Goal: Information Seeking & Learning: Learn about a topic

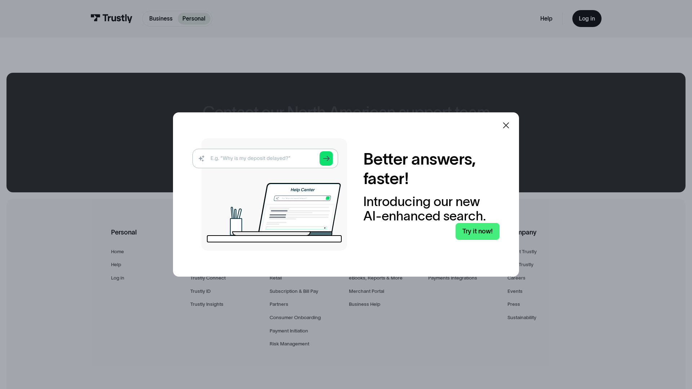
scroll to position [438, 0]
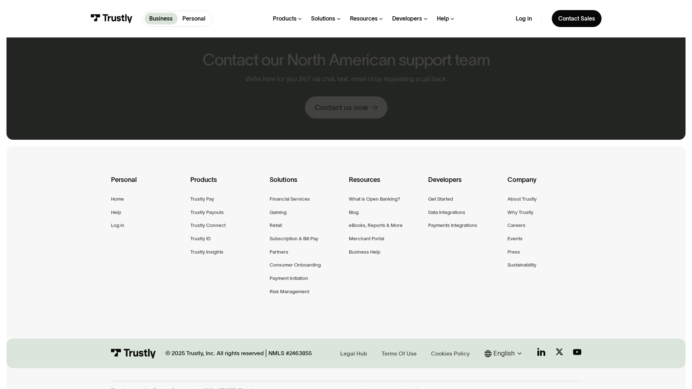
scroll to position [385, 0]
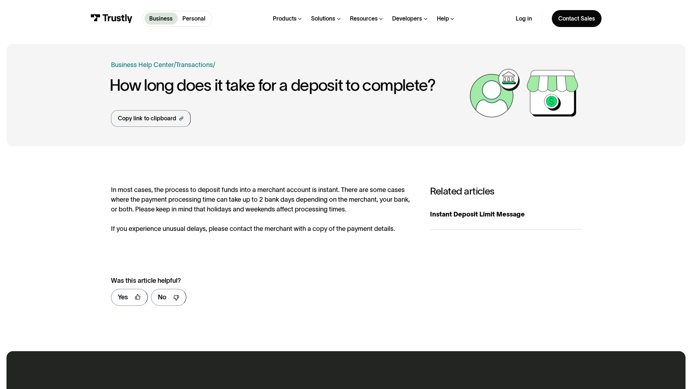
scroll to position [342, 0]
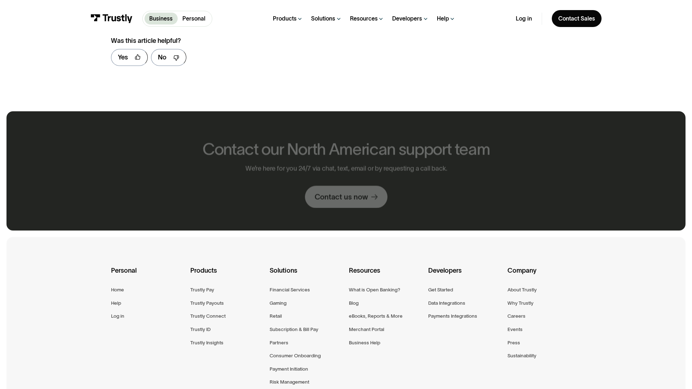
scroll to position [476, 0]
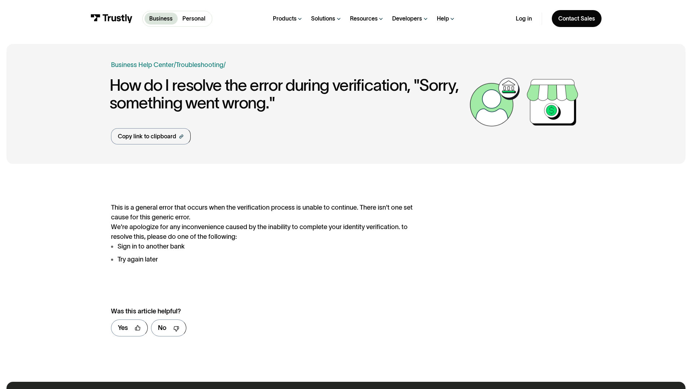
scroll to position [373, 0]
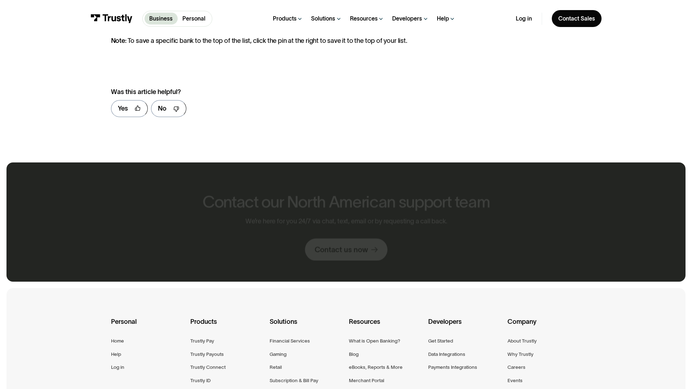
scroll to position [535, 0]
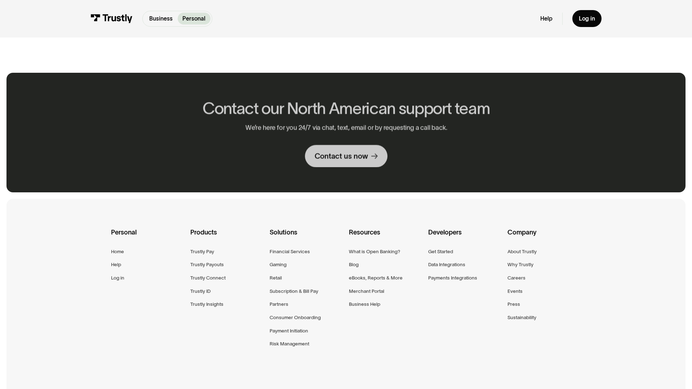
scroll to position [438, 0]
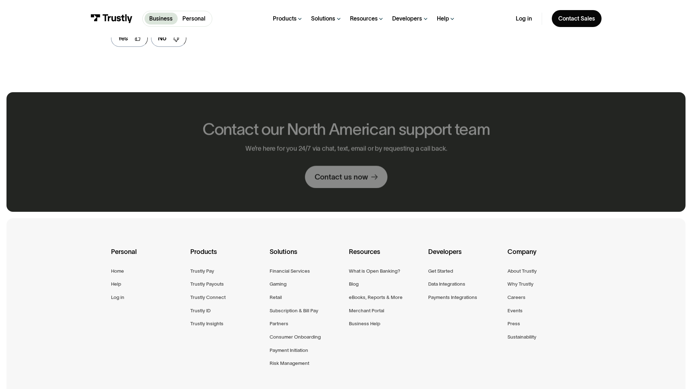
scroll to position [457, 0]
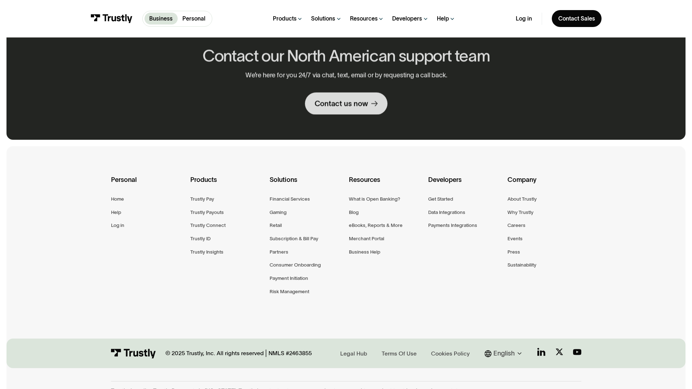
scroll to position [385, 0]
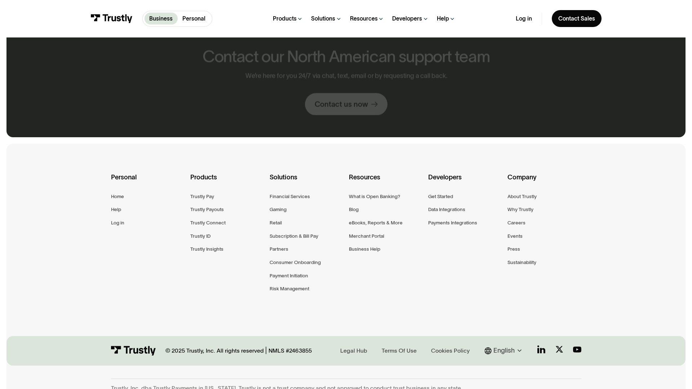
scroll to position [383, 0]
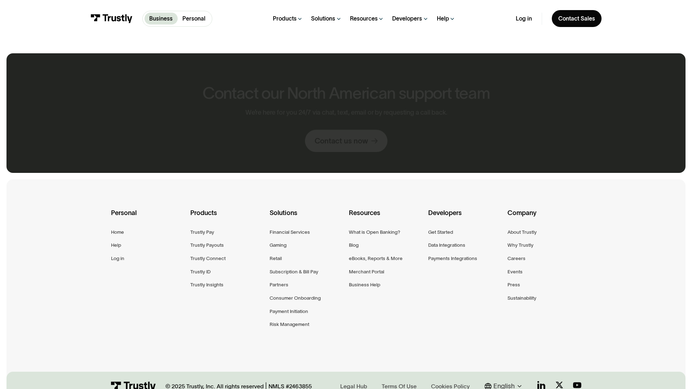
scroll to position [418, 0]
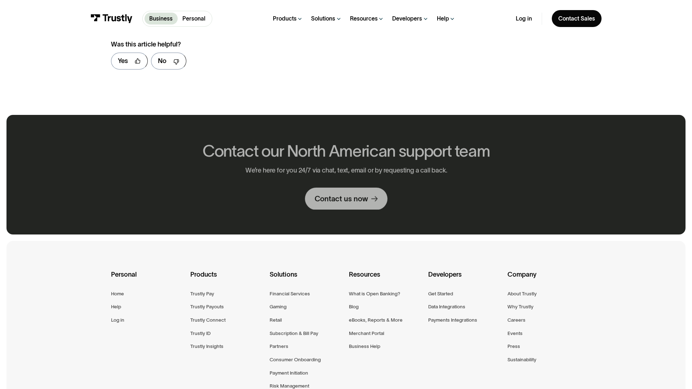
scroll to position [480, 0]
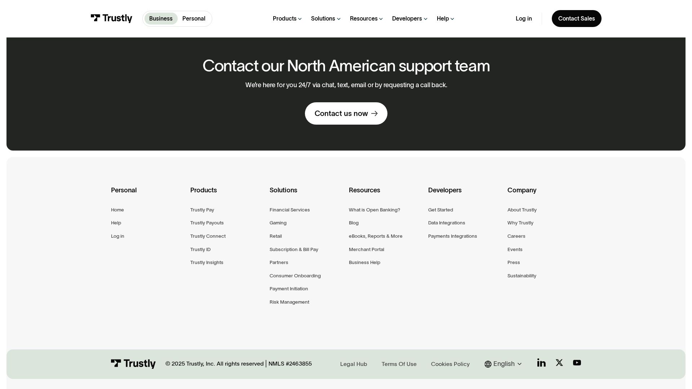
scroll to position [396, 0]
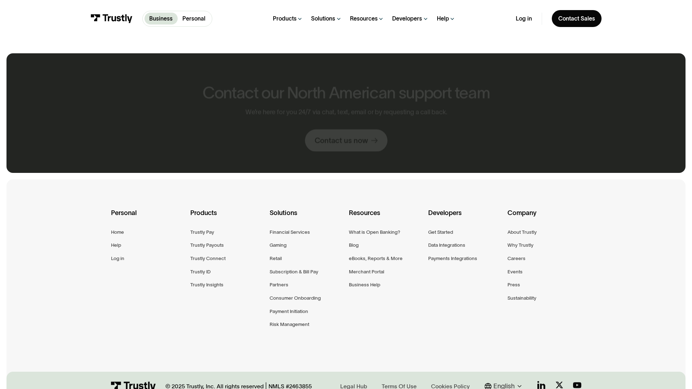
scroll to position [418, 0]
